Goal: Task Accomplishment & Management: Use online tool/utility

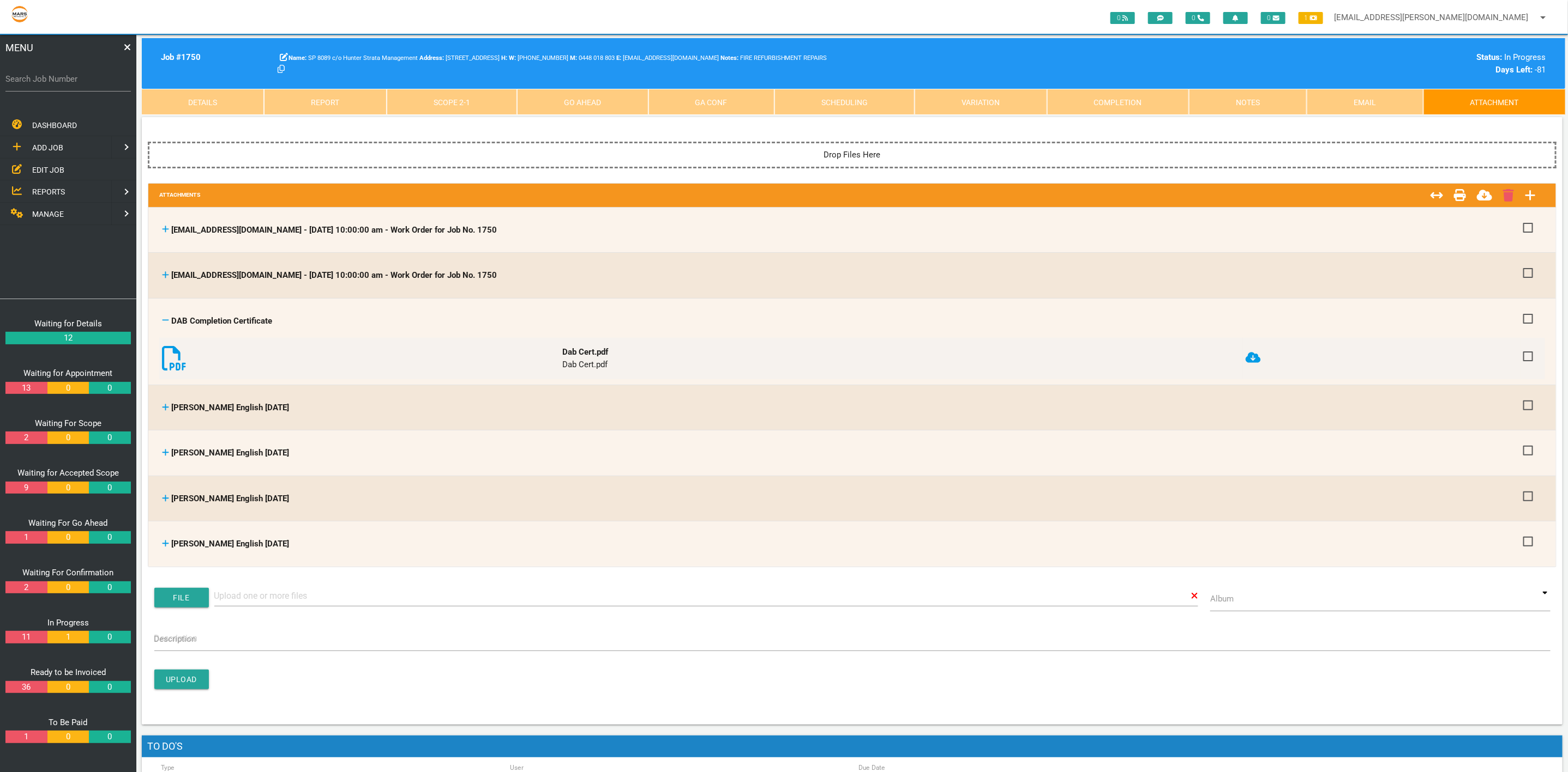
click at [60, 213] on span "MANAGE" at bounding box center [48, 214] width 32 height 9
click at [67, 141] on link "PERSONNEL" at bounding box center [54, 147] width 113 height 23
click at [62, 172] on span "EDIT PERSONNEL" at bounding box center [63, 169] width 61 height 9
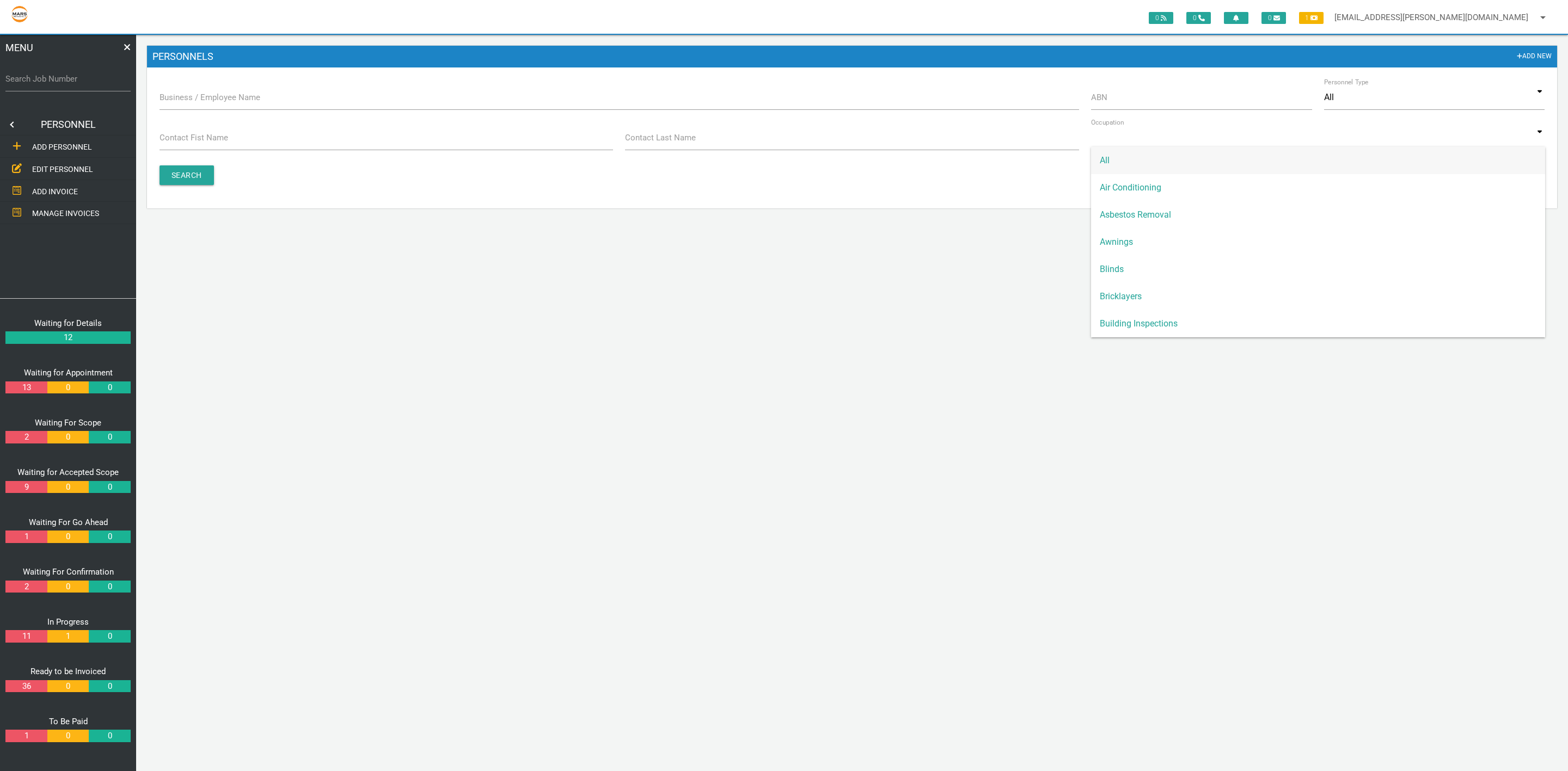
click at [1142, 147] on div "All Air Conditioning Asbestos Removal Awnings Blinds Bricklayers Building Inspe…" at bounding box center [1317, 138] width 453 height 25
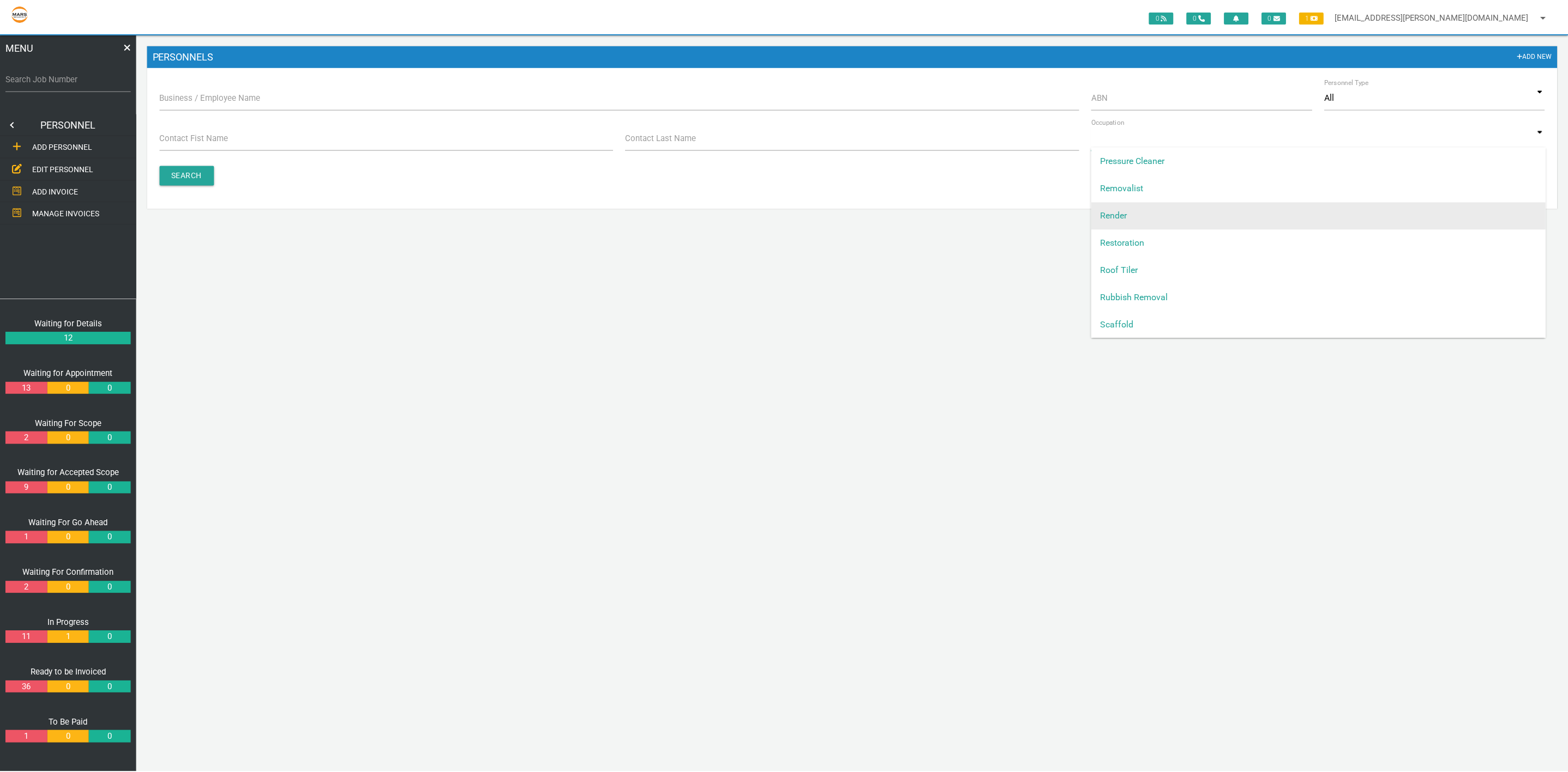
scroll to position [954, 0]
click at [1234, 216] on span "Plaster" at bounding box center [1319, 215] width 454 height 27
type input "Plaster"
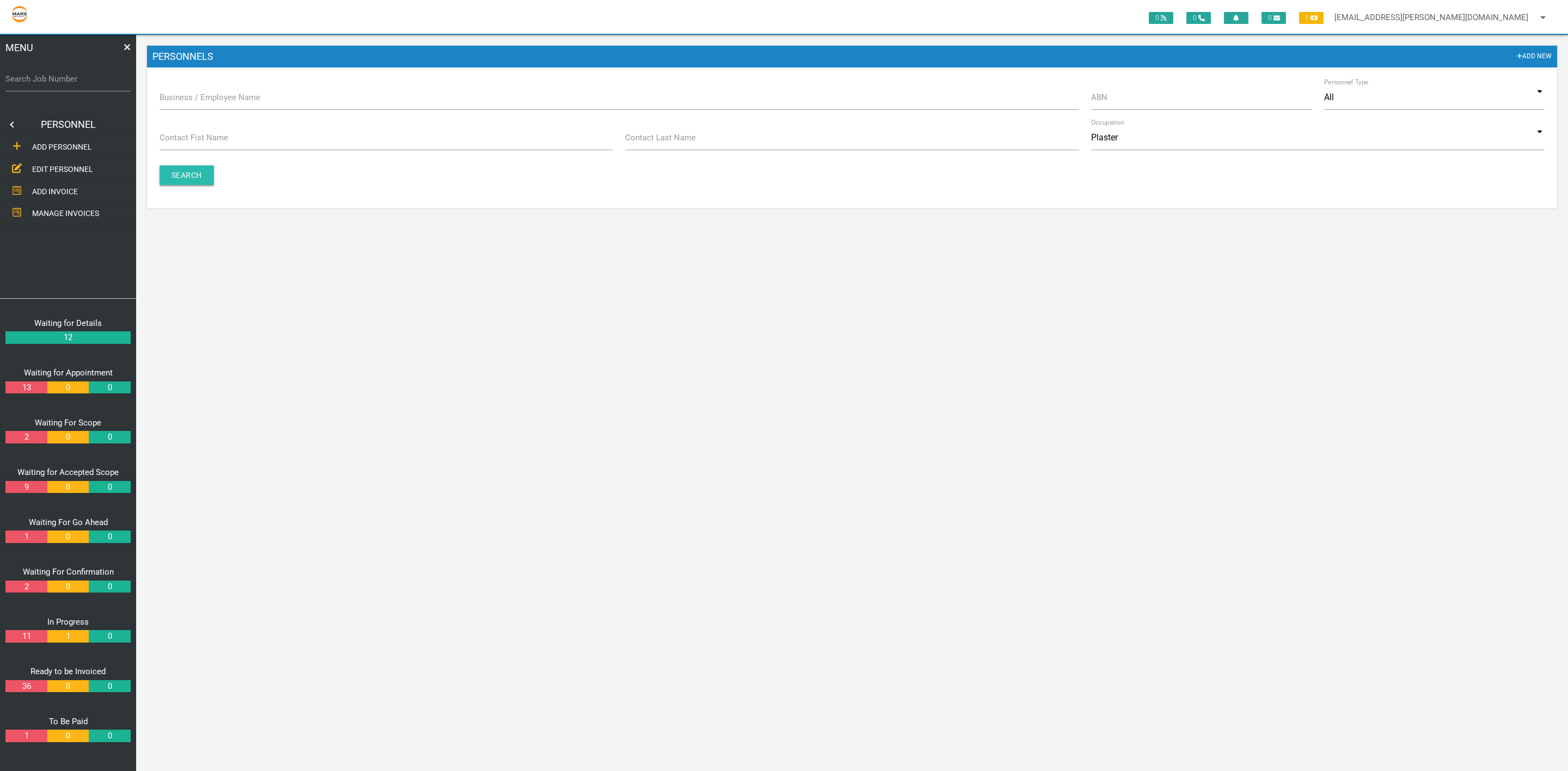
click at [175, 167] on input "Search" at bounding box center [186, 175] width 54 height 19
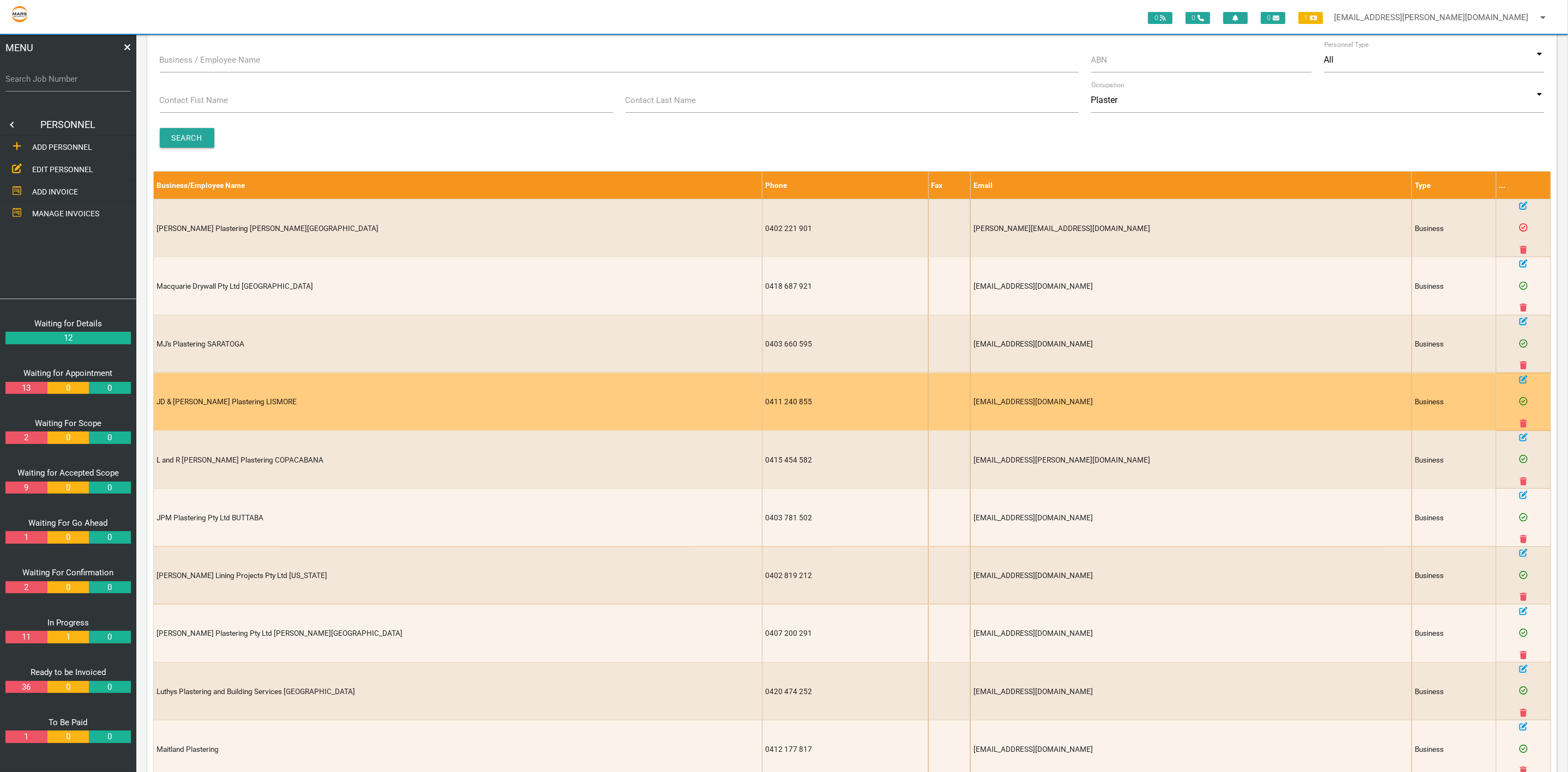
scroll to position [0, 0]
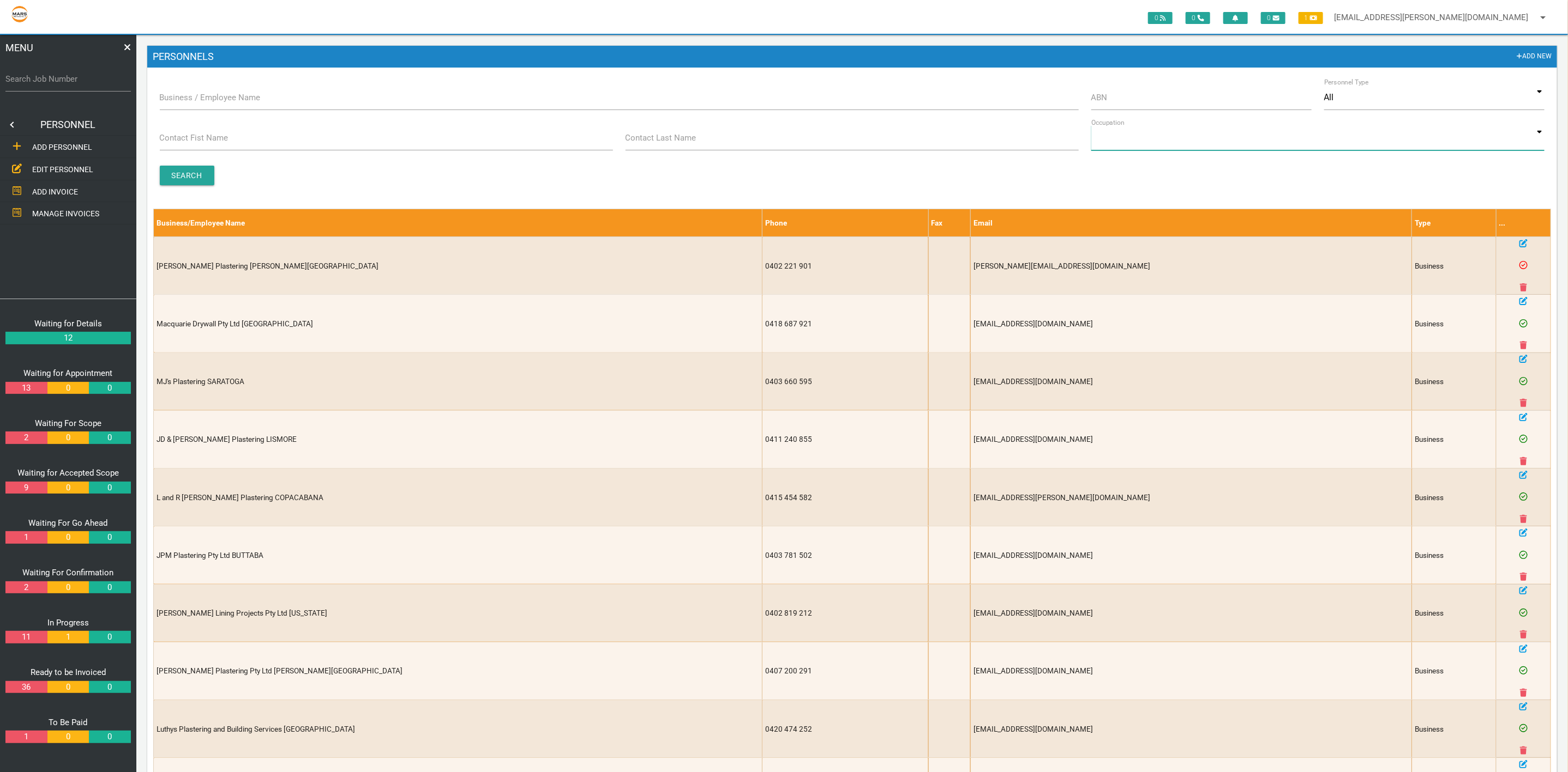
drag, startPoint x: 1171, startPoint y: 136, endPoint x: 1169, endPoint y: 141, distance: 5.4
click at [1171, 136] on input at bounding box center [1318, 138] width 454 height 25
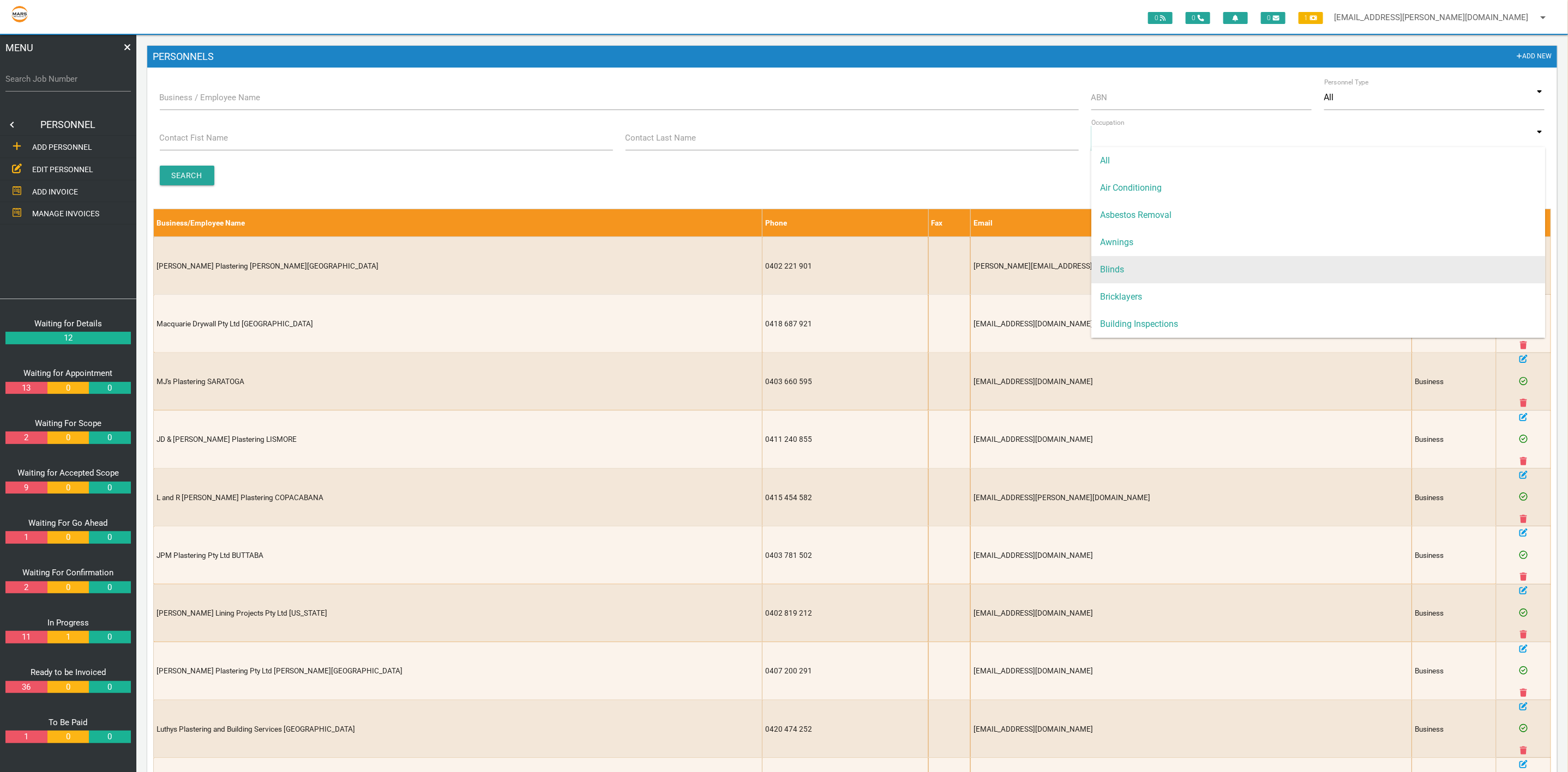
scroll to position [136, 0]
click at [1165, 263] on span "Cleaning" at bounding box center [1318, 269] width 454 height 27
type input "Cleaning"
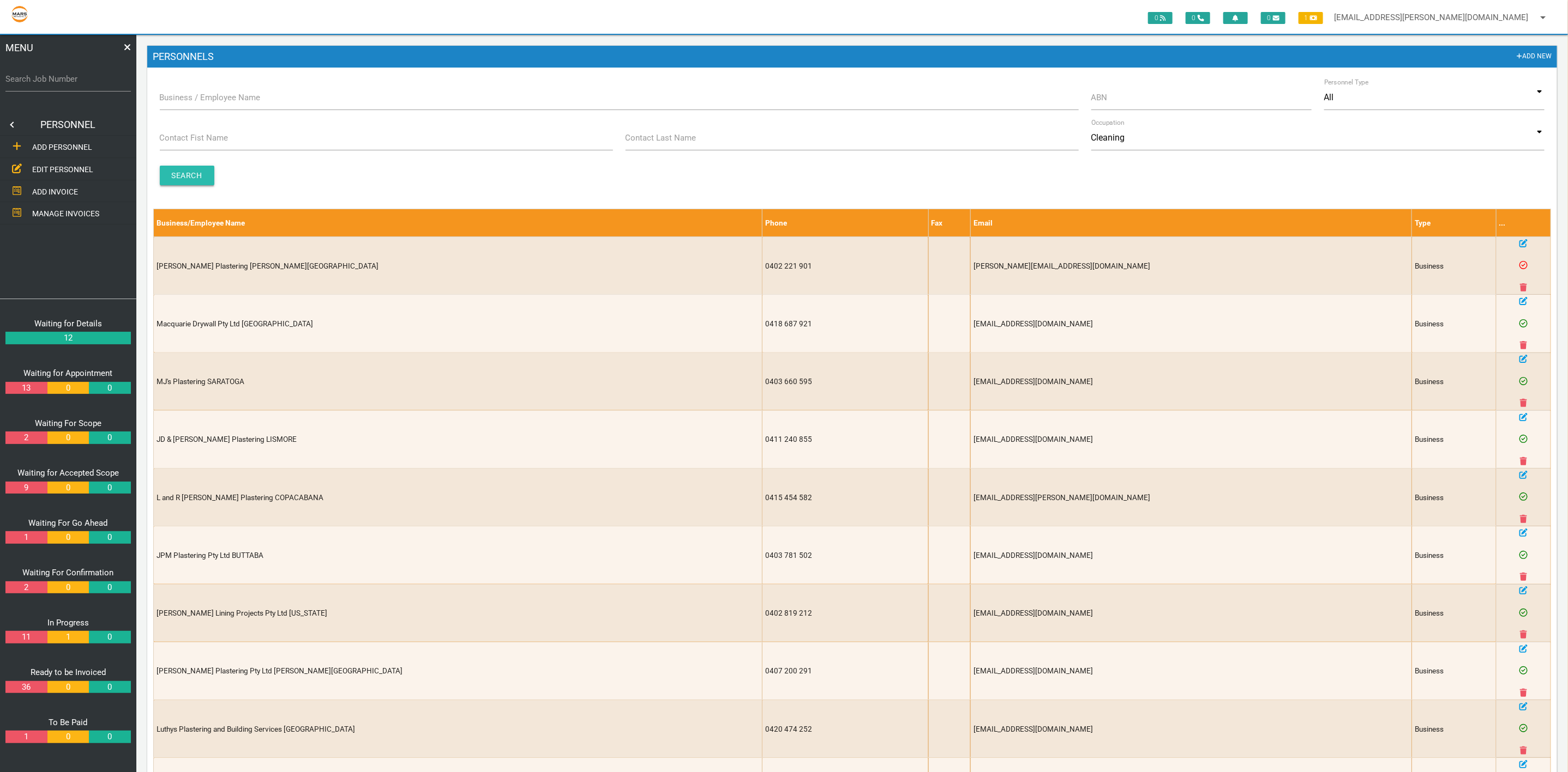
click at [188, 168] on input "Search" at bounding box center [187, 175] width 54 height 19
